Goal: Navigation & Orientation: Find specific page/section

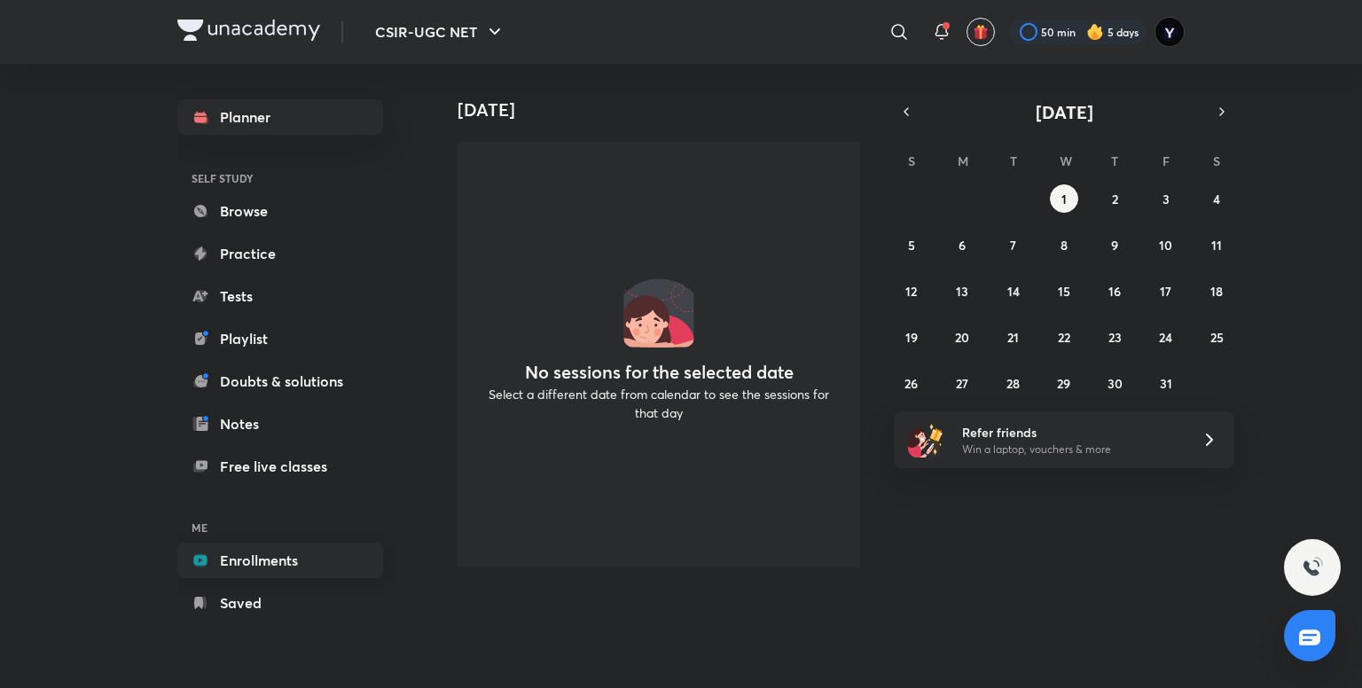
click at [248, 561] on link "Enrollments" at bounding box center [280, 559] width 206 height 35
